Goal: Navigation & Orientation: Understand site structure

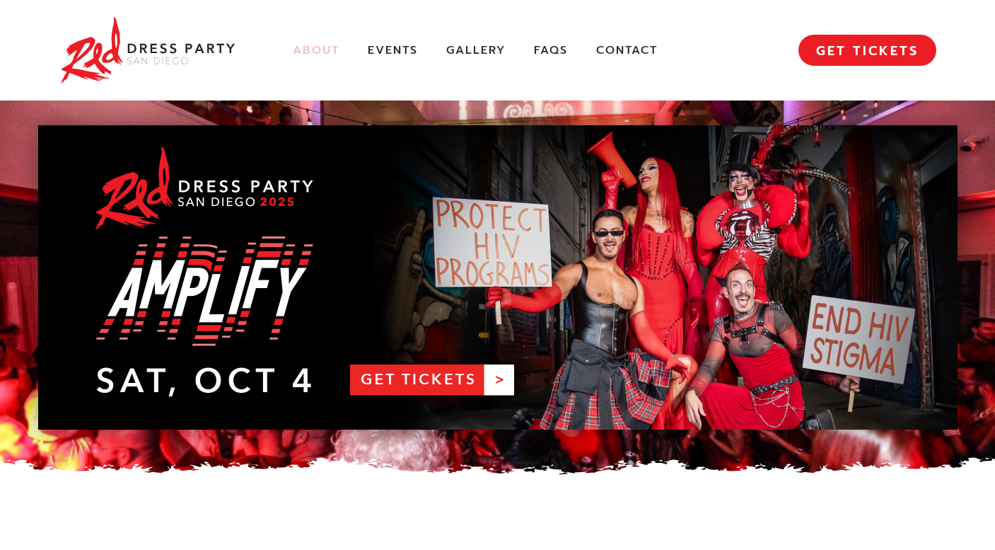
click at [320, 47] on link "About" at bounding box center [316, 50] width 47 height 15
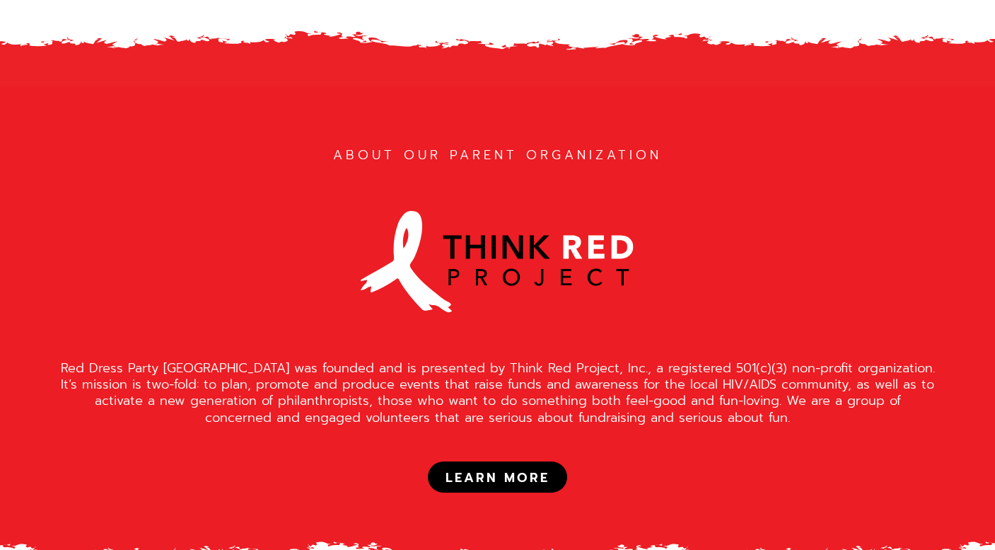
scroll to position [1157, 0]
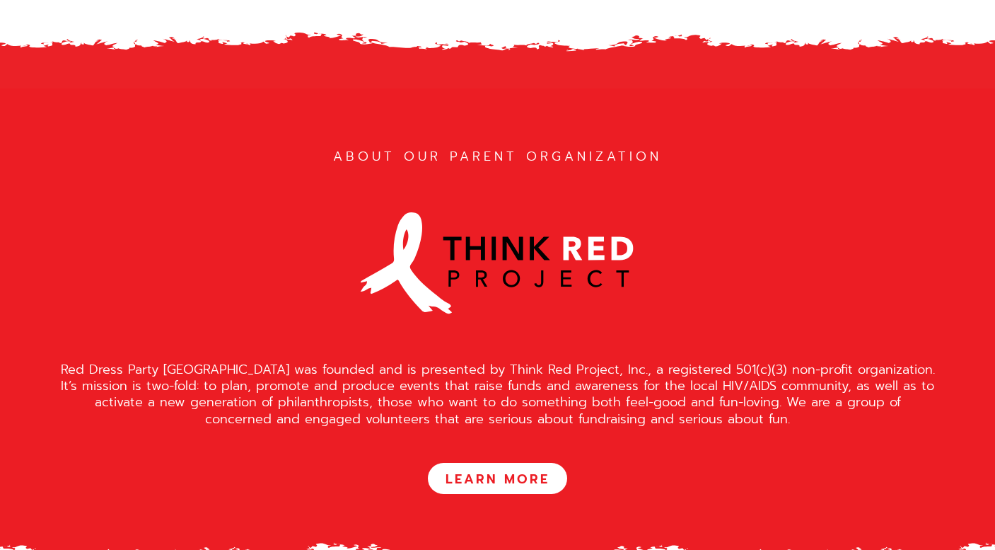
click at [500, 463] on link "LEARN MORE" at bounding box center [497, 478] width 139 height 31
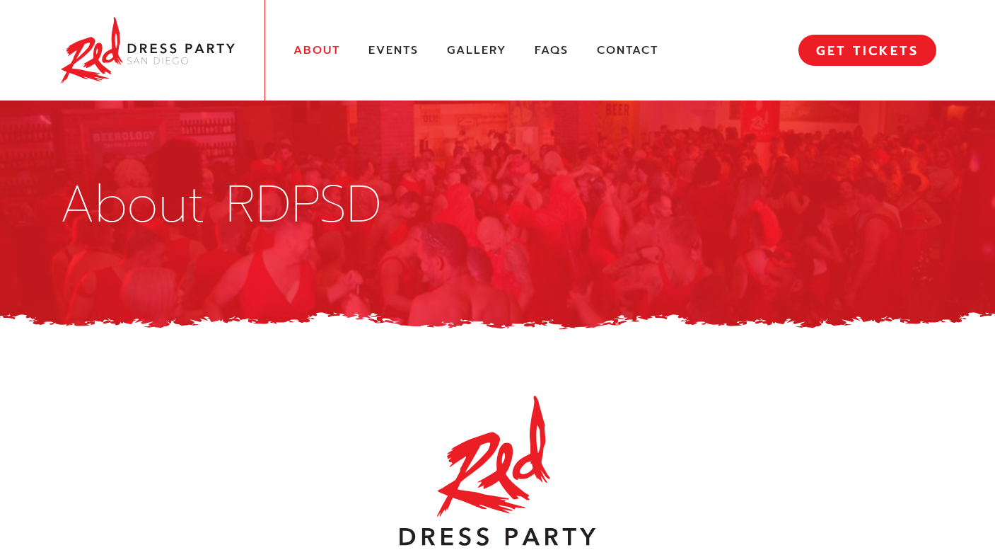
scroll to position [0, 0]
click at [482, 46] on link "Gallery" at bounding box center [476, 50] width 59 height 15
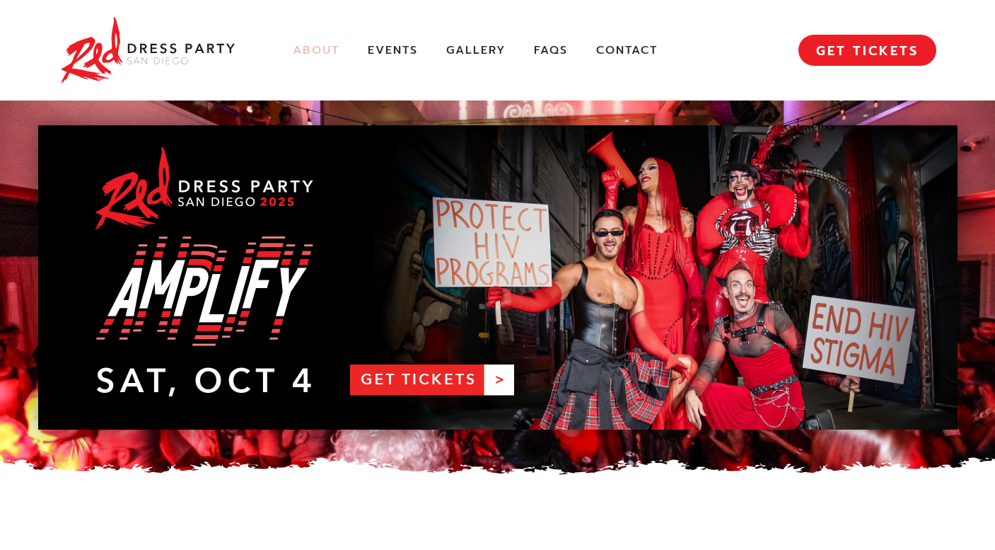
click at [327, 50] on link "About" at bounding box center [316, 50] width 47 height 15
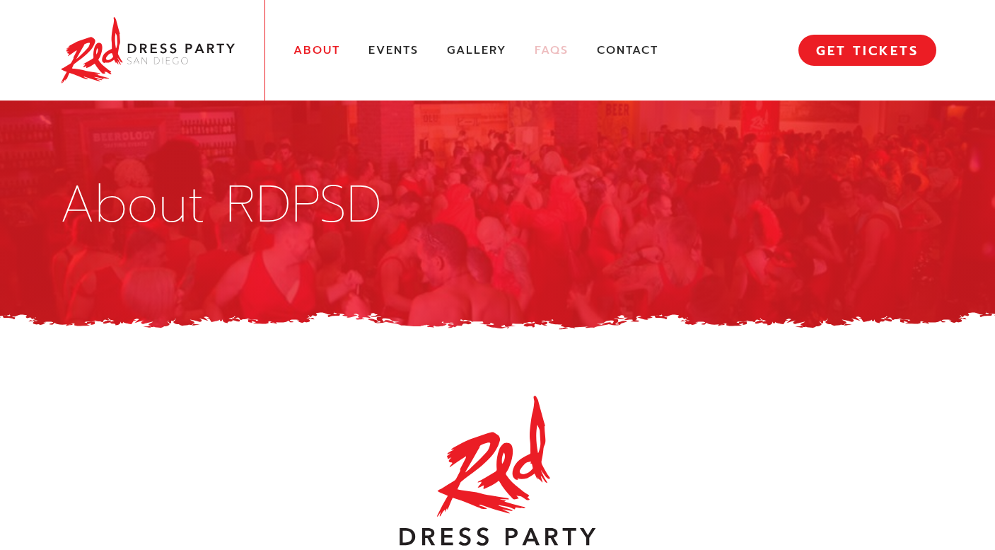
click at [550, 52] on link "FAQs" at bounding box center [552, 50] width 34 height 15
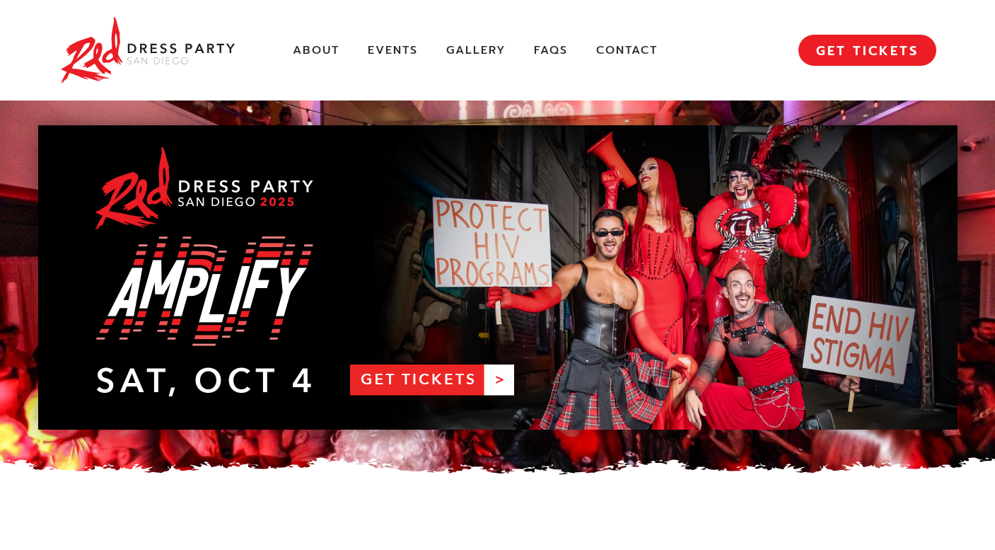
click at [146, 52] on img at bounding box center [147, 50] width 177 height 72
